Goal: Task Accomplishment & Management: Complete application form

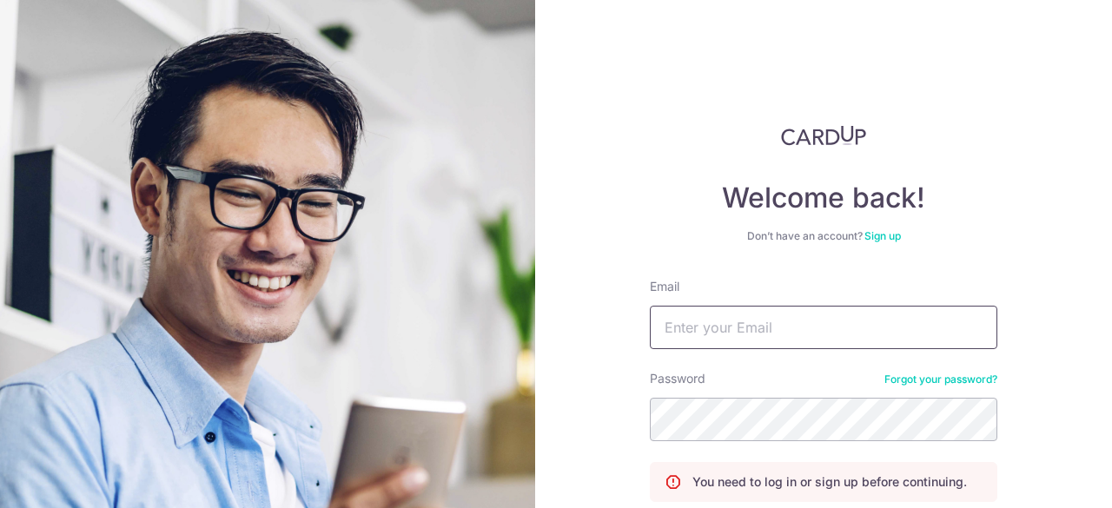
click at [744, 334] on input "Email" at bounding box center [823, 327] width 347 height 43
type input "[EMAIL_ADDRESS][DOMAIN_NAME]"
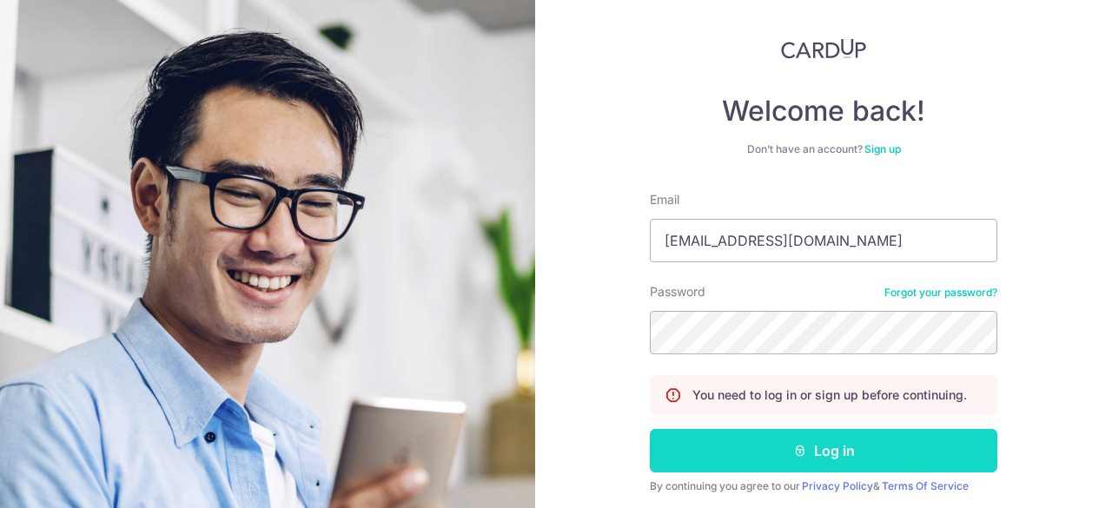
click at [806, 447] on button "Log in" at bounding box center [823, 450] width 347 height 43
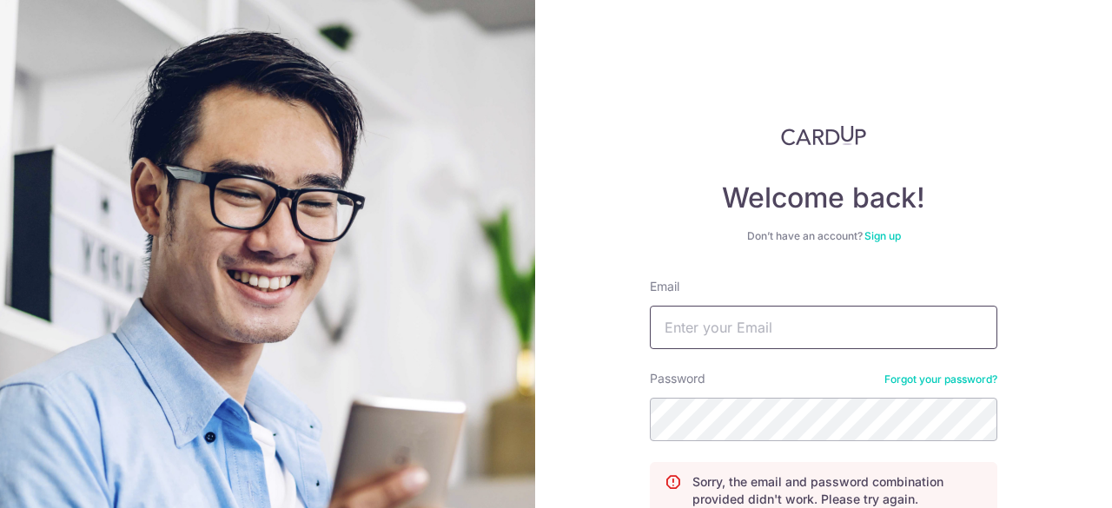
click at [751, 333] on input "Email" at bounding box center [823, 327] width 347 height 43
type input "[EMAIL_ADDRESS][DOMAIN_NAME]"
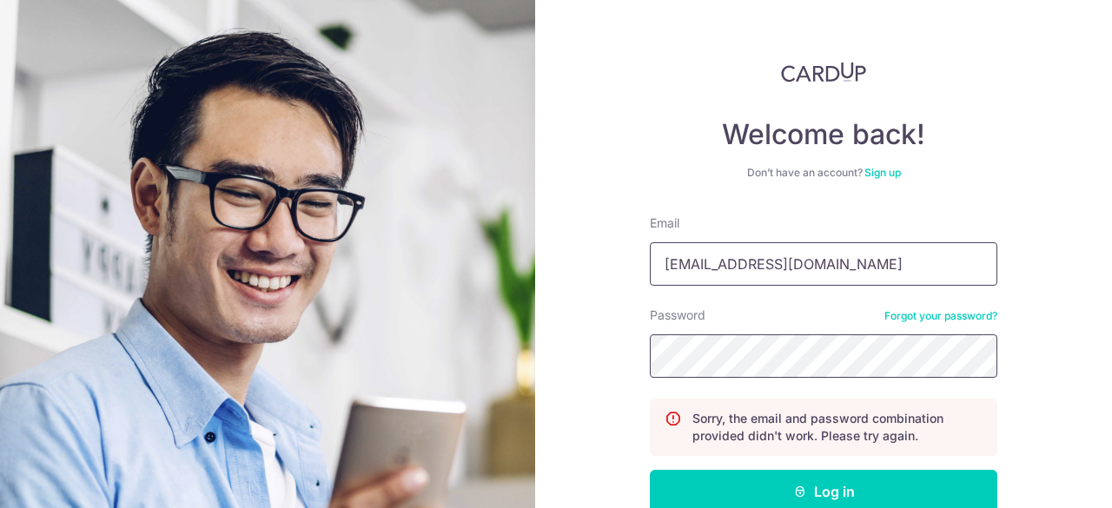
scroll to position [87, 0]
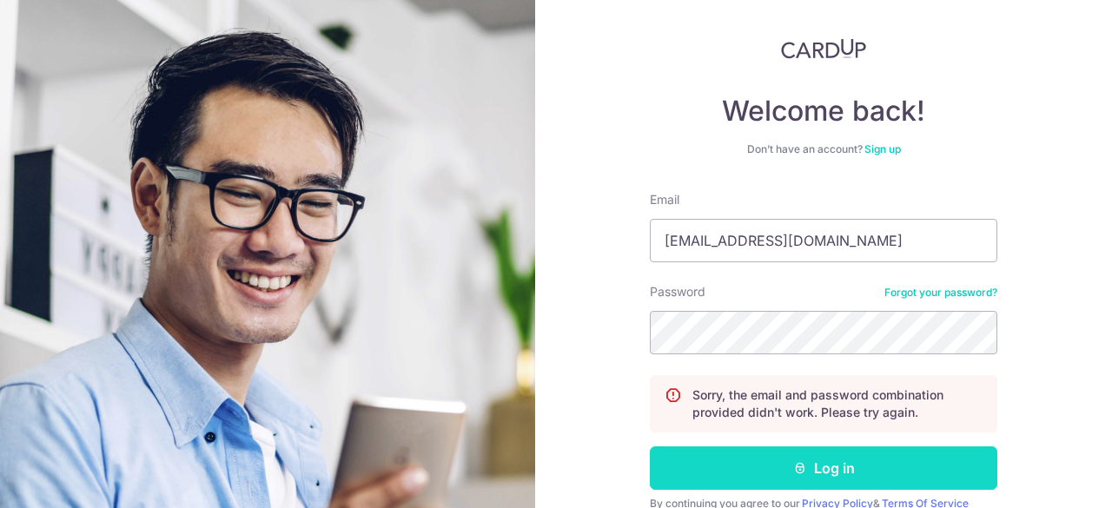
click at [819, 466] on button "Log in" at bounding box center [823, 467] width 347 height 43
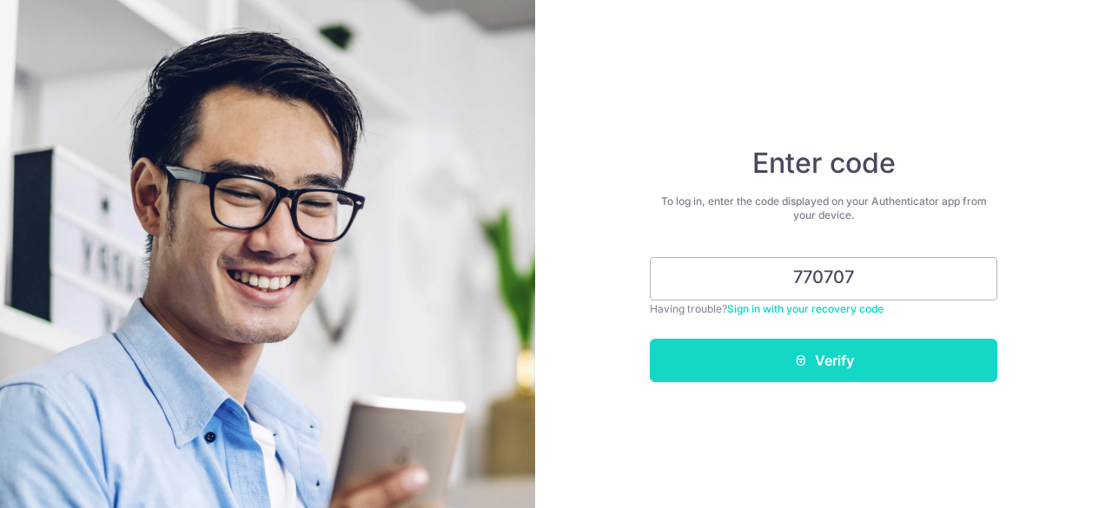
type input "770707"
click at [902, 366] on button "Verify" at bounding box center [823, 360] width 347 height 43
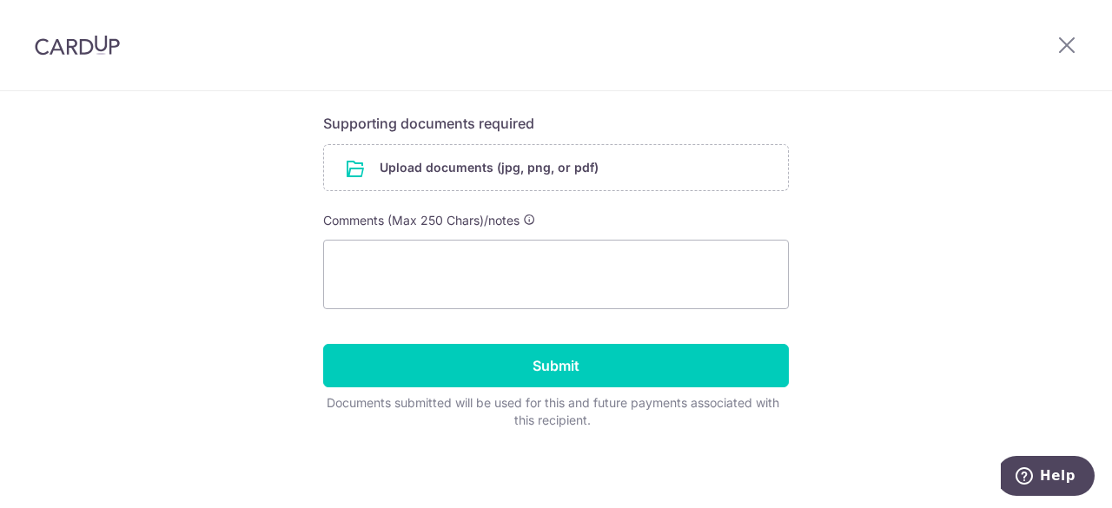
scroll to position [382, 0]
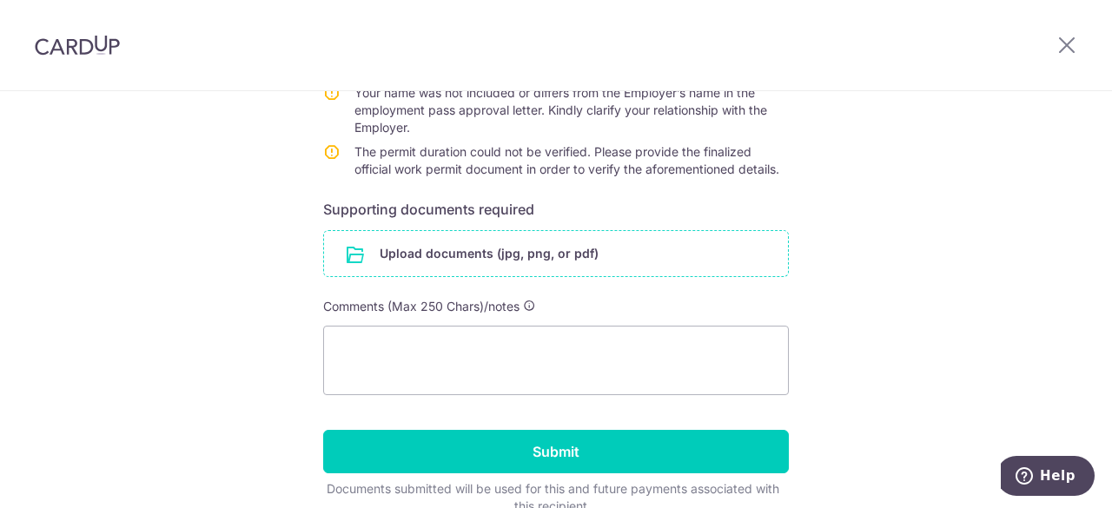
click at [523, 251] on input "file" at bounding box center [556, 253] width 464 height 45
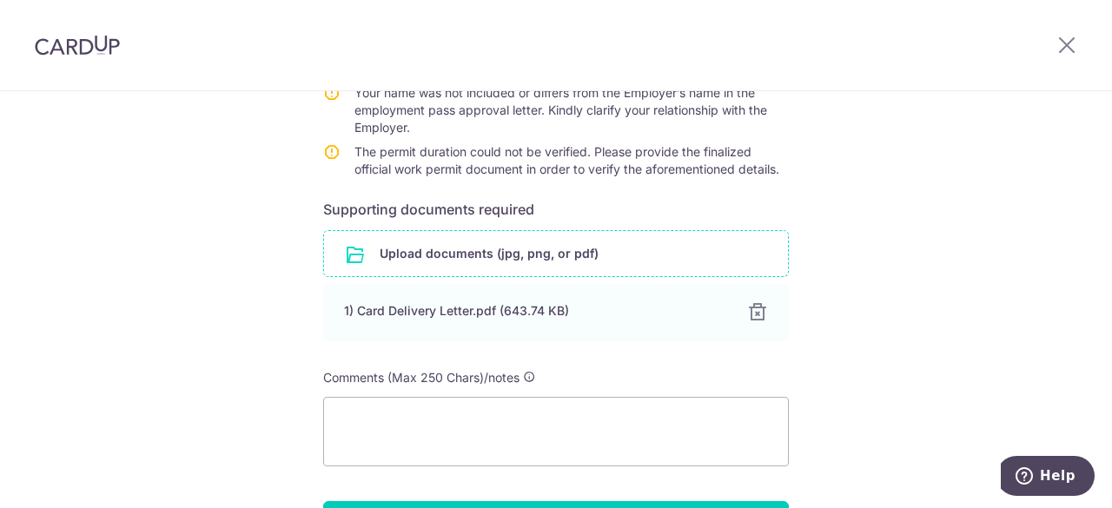
click at [497, 254] on input "file" at bounding box center [556, 253] width 464 height 45
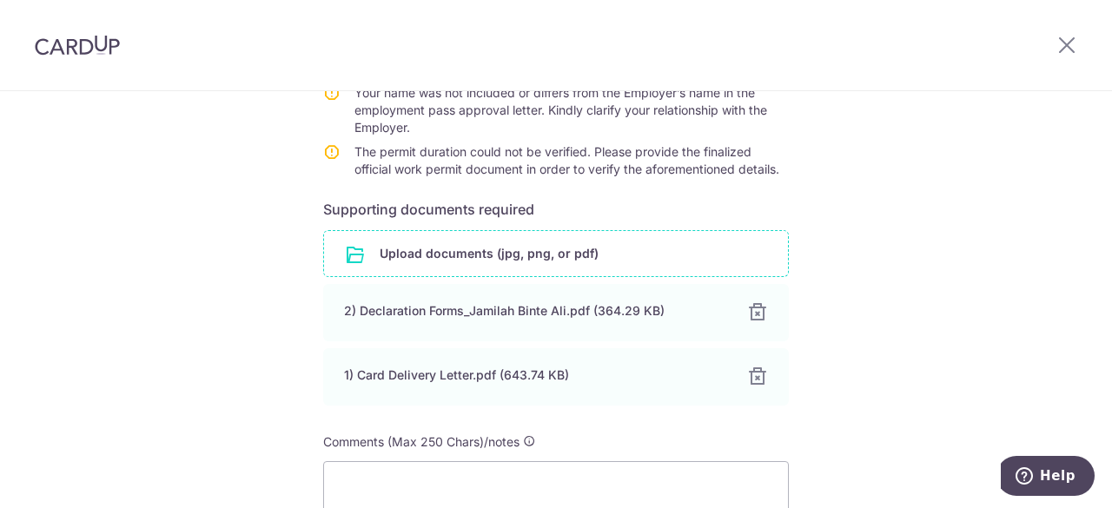
scroll to position [469, 0]
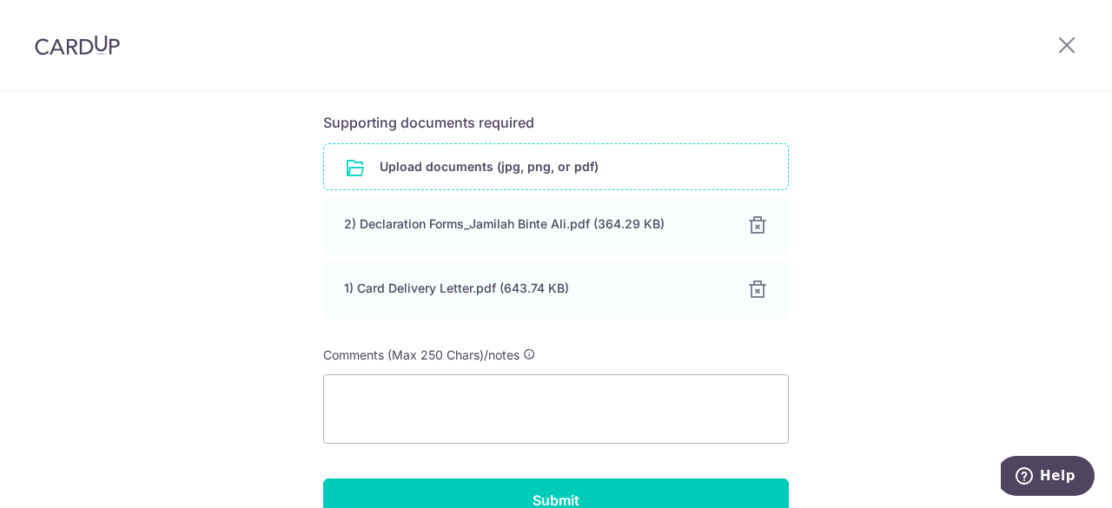
drag, startPoint x: 73, startPoint y: 369, endPoint x: 90, endPoint y: 370, distance: 17.4
click at [73, 369] on div "Help us verify your payment Recipient details Recipient INDAH YULIA KRISTIAN Ba…" at bounding box center [556, 133] width 1112 height 1023
click at [375, 411] on textarea at bounding box center [556, 408] width 466 height 69
type textarea "E"
click at [479, 399] on textarea "I am son and sponsor of employer - refer to Declaration Form pdf page 5." at bounding box center [556, 408] width 466 height 69
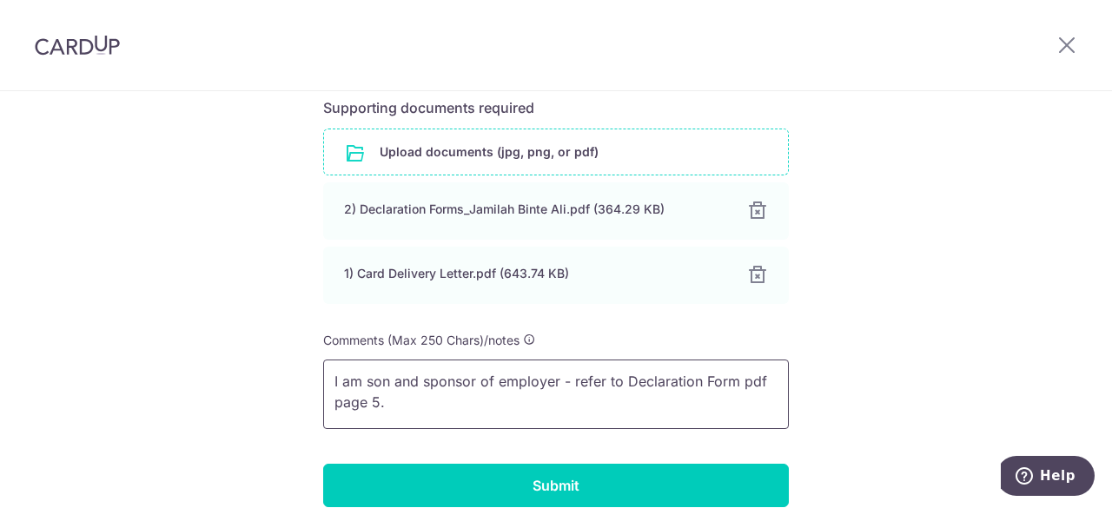
scroll to position [521, 0]
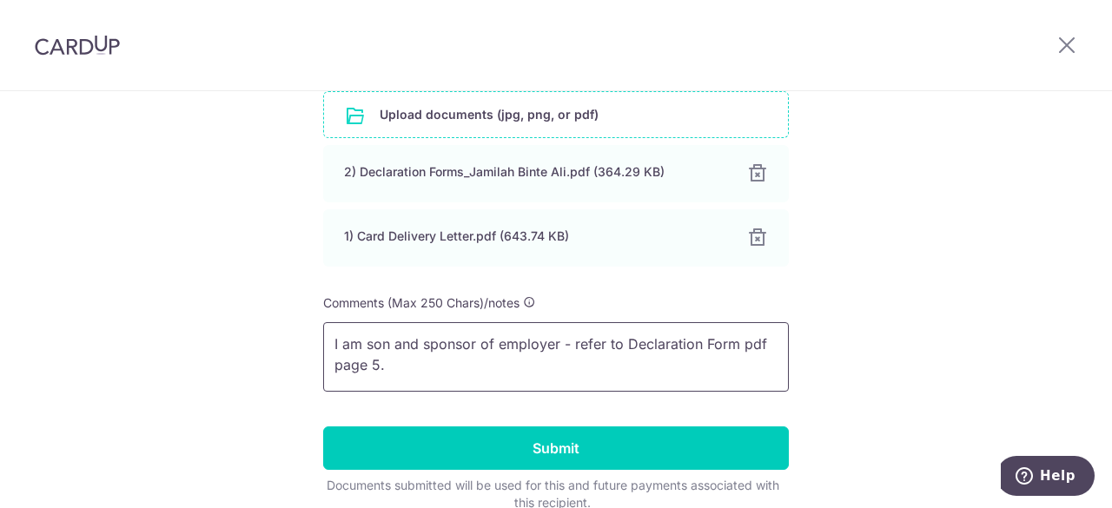
click at [622, 342] on textarea "I am son and sponsor of employer - refer to Declaration Form pdf page 5." at bounding box center [556, 356] width 466 height 69
click at [527, 366] on textarea "I am son and sponsor of employer - refer to MOM's Declaration Form pdf page 5." at bounding box center [556, 356] width 466 height 69
click at [464, 369] on textarea "I am son and sponsor of employer - refer to MOM's Declaration Form pdf page 5 a…" at bounding box center [556, 356] width 466 height 69
click at [621, 362] on textarea "I am son and sponsor of employer - refer to MOM's Declaration Form pdf page 5 a…" at bounding box center [556, 356] width 466 height 69
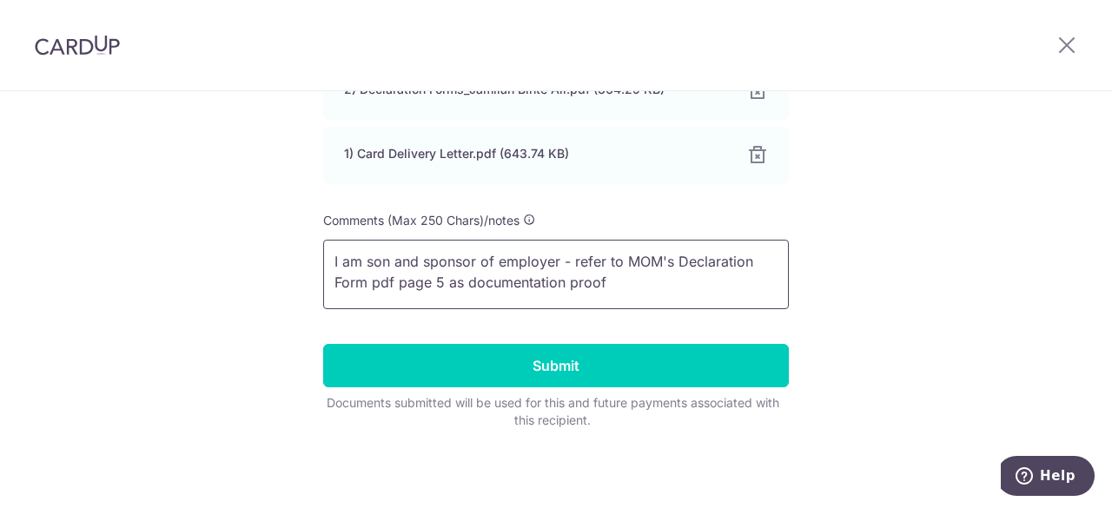
type textarea "I am son and sponsor of employer - refer to MOM's Declaration Form pdf page 5 a…"
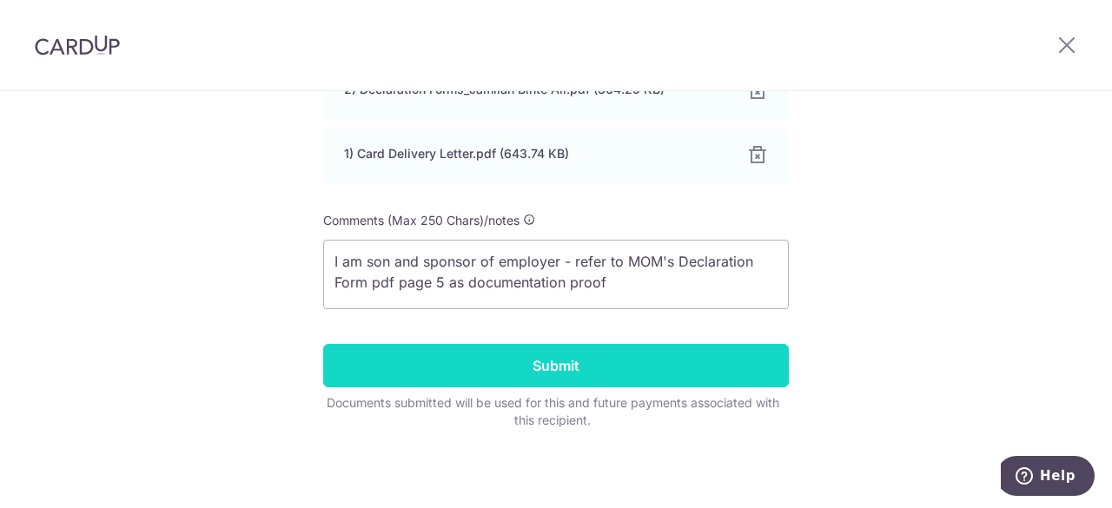
click at [552, 362] on input "Submit" at bounding box center [556, 365] width 466 height 43
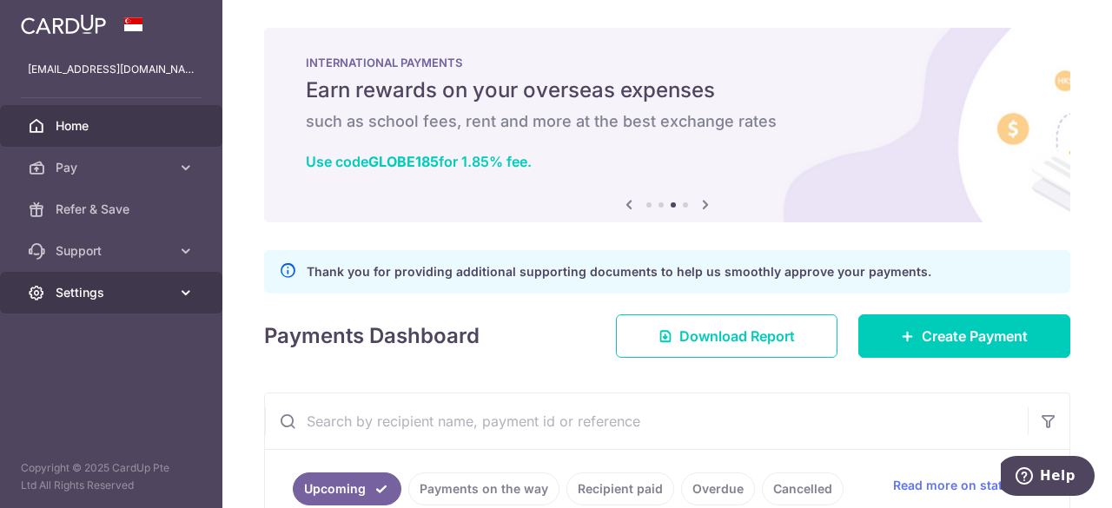
click at [102, 294] on span "Settings" at bounding box center [113, 292] width 115 height 17
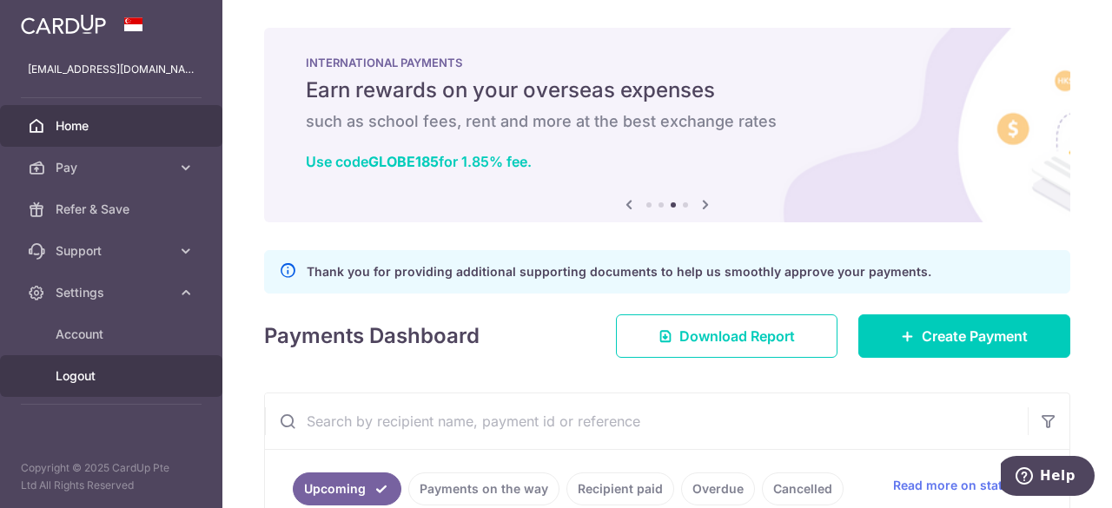
click at [82, 374] on span "Logout" at bounding box center [113, 375] width 115 height 17
